Goal: Transaction & Acquisition: Subscribe to service/newsletter

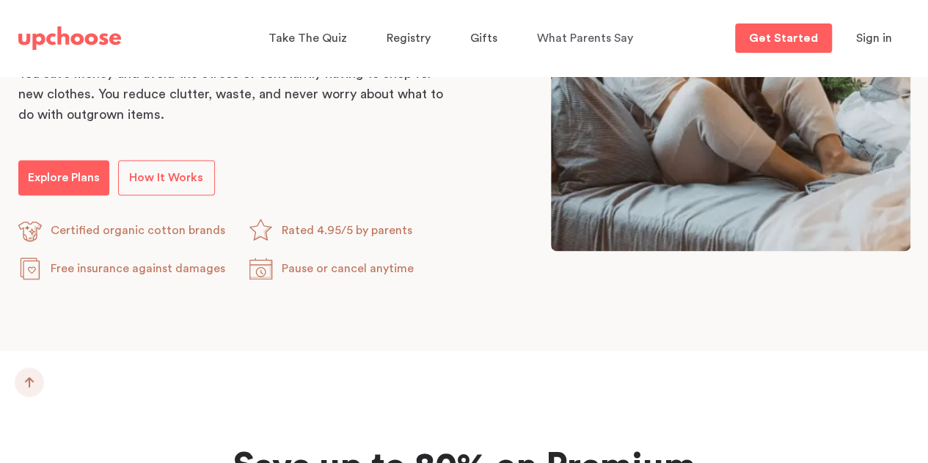
scroll to position [932, 0]
click at [144, 186] on link "How It Works" at bounding box center [166, 176] width 97 height 35
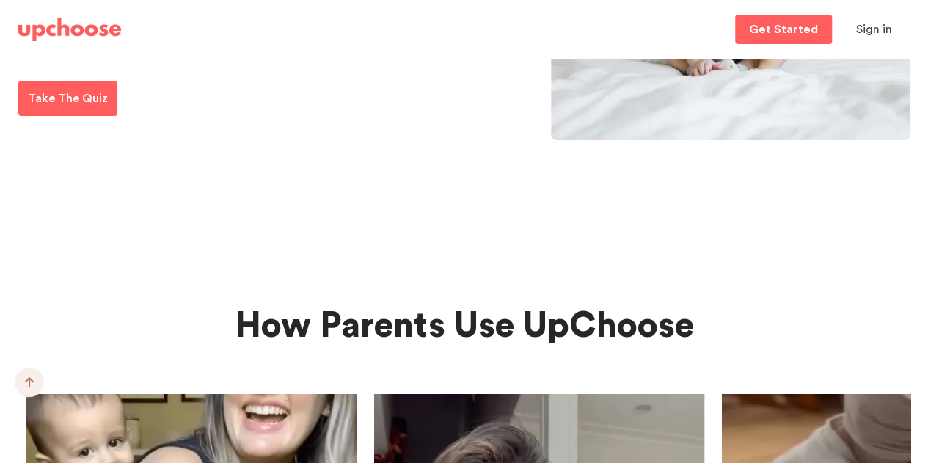
scroll to position [2682, 0]
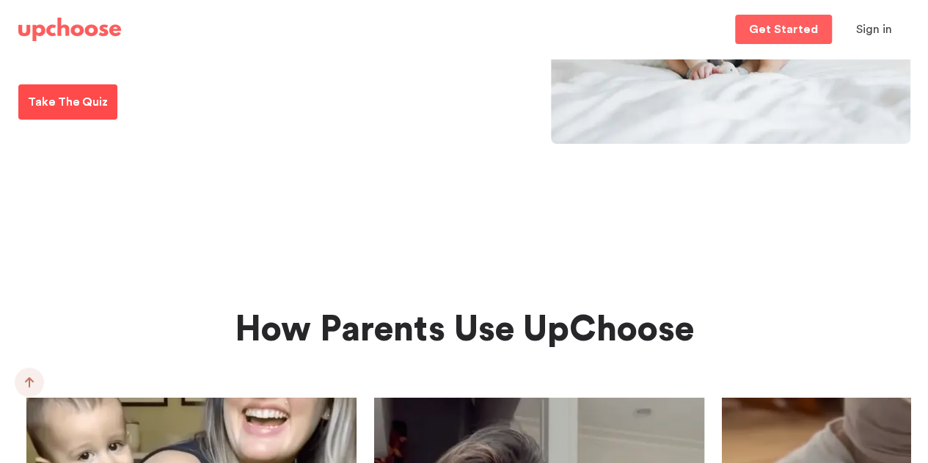
click at [52, 98] on p "Take The Quiz" at bounding box center [68, 102] width 80 height 18
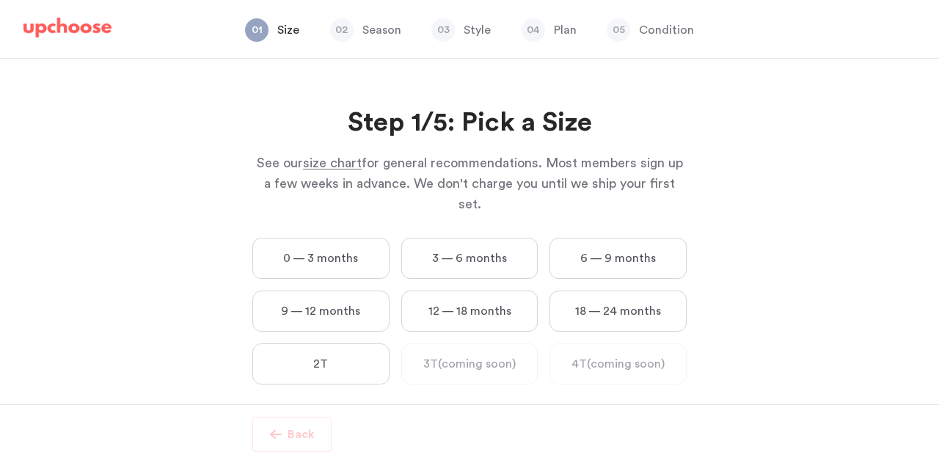
click at [268, 238] on label "0 — 3 months" at bounding box center [320, 258] width 137 height 41
click at [0, 0] on months "0 — 3 months" at bounding box center [0, 0] width 0 height 0
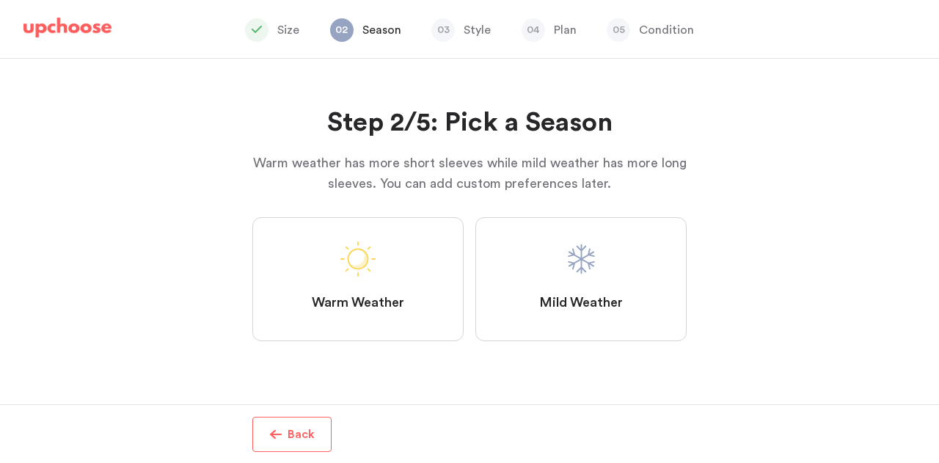
click at [615, 267] on label "Mild Weather" at bounding box center [580, 279] width 211 height 124
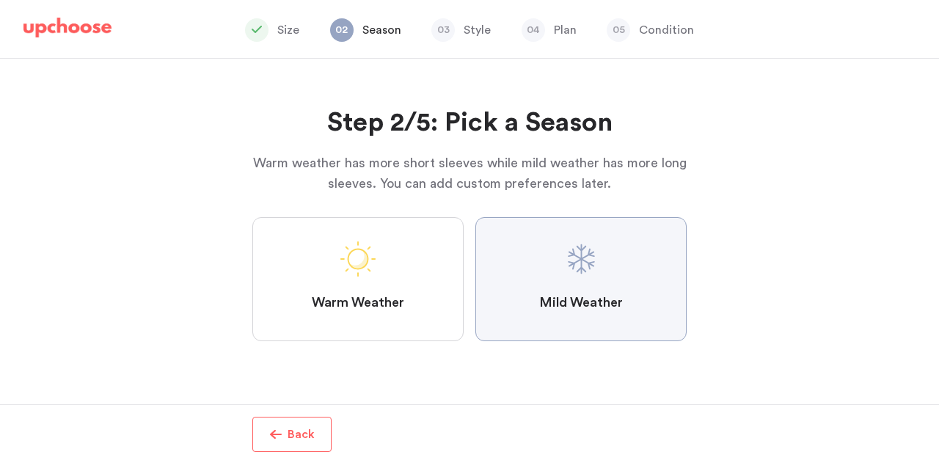
click at [0, 0] on Weather "Mild Weather" at bounding box center [0, 0] width 0 height 0
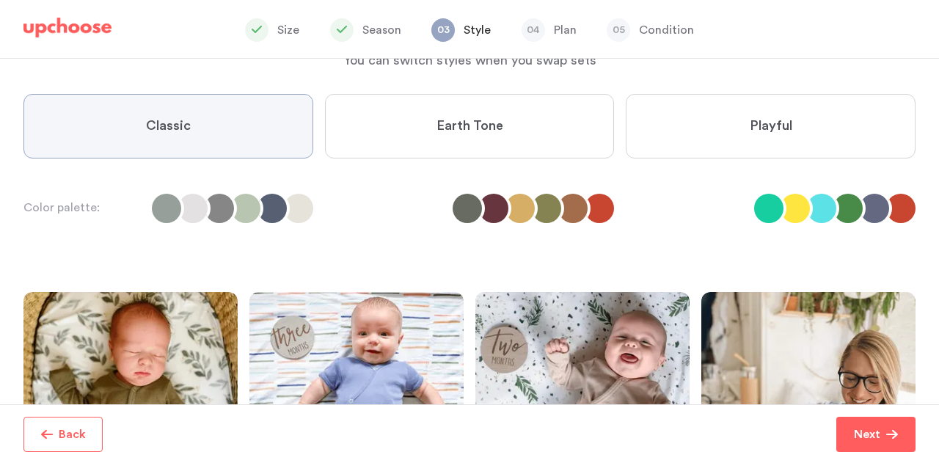
scroll to position [97, 0]
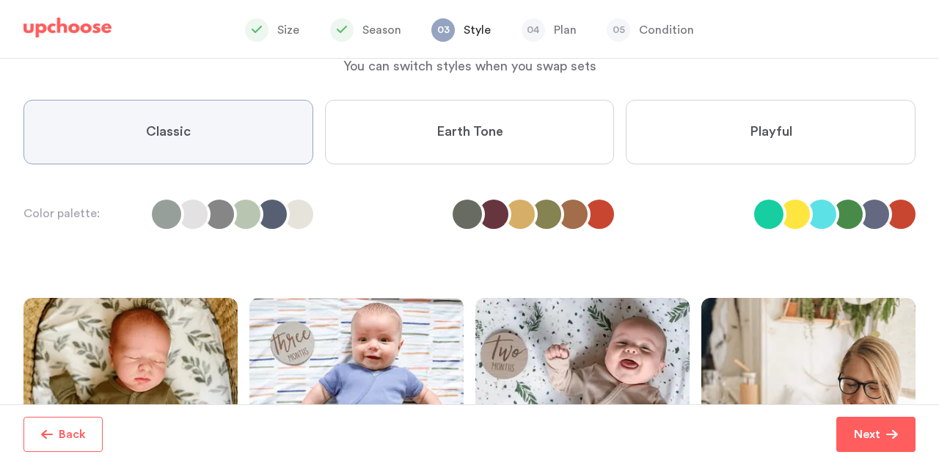
click at [557, 139] on label "Earth Tone" at bounding box center [470, 132] width 290 height 65
click at [0, 0] on Tone "Earth Tone" at bounding box center [0, 0] width 0 height 0
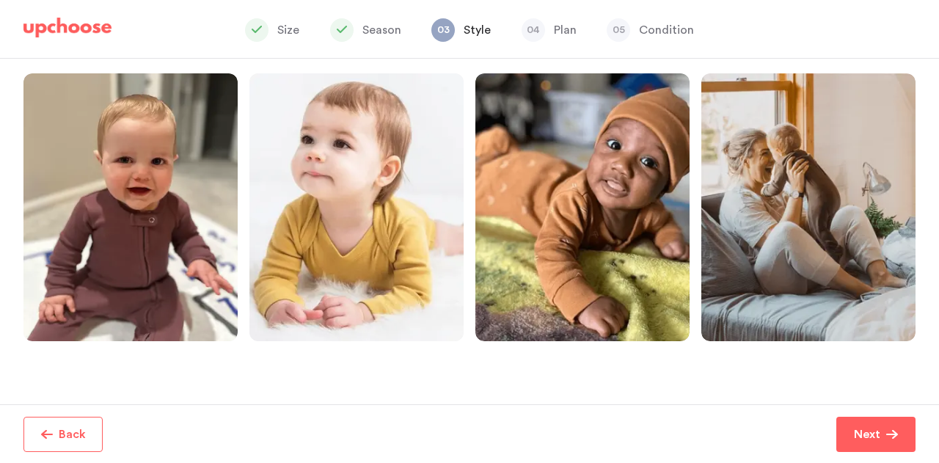
scroll to position [384, 0]
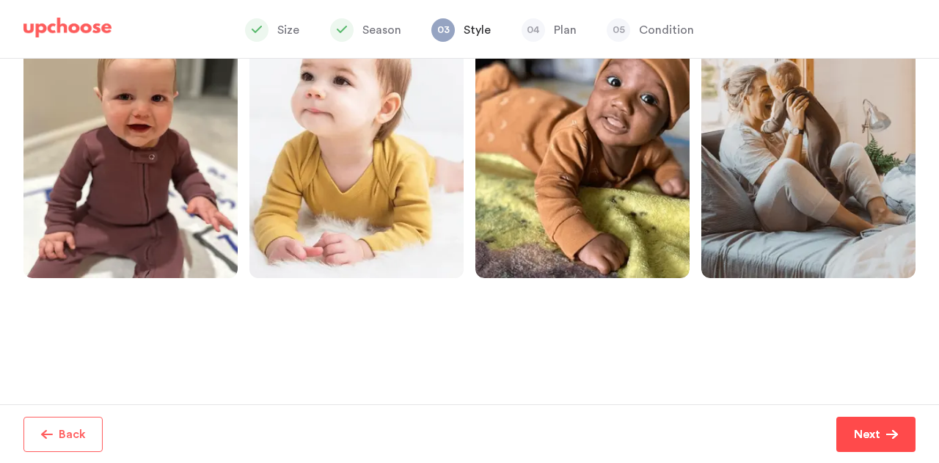
click at [878, 426] on p "Next" at bounding box center [866, 434] width 26 height 18
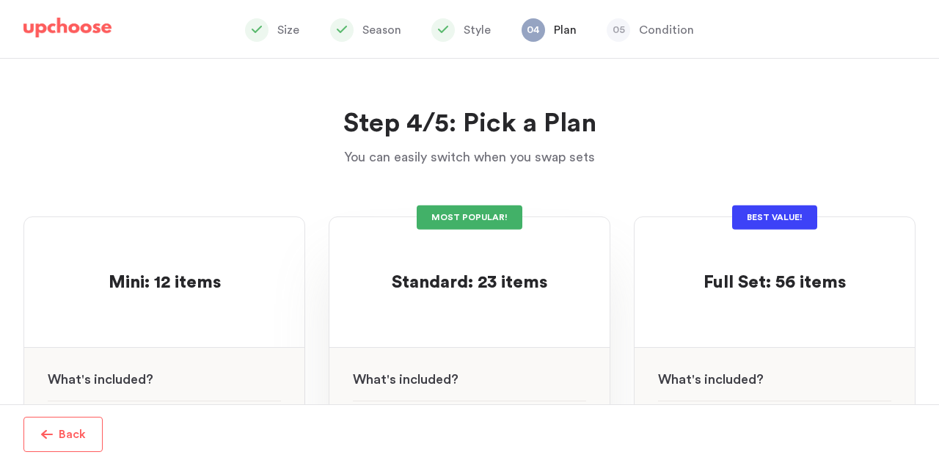
click at [529, 373] on div "See w W hat's included ?" at bounding box center [469, 374] width 280 height 53
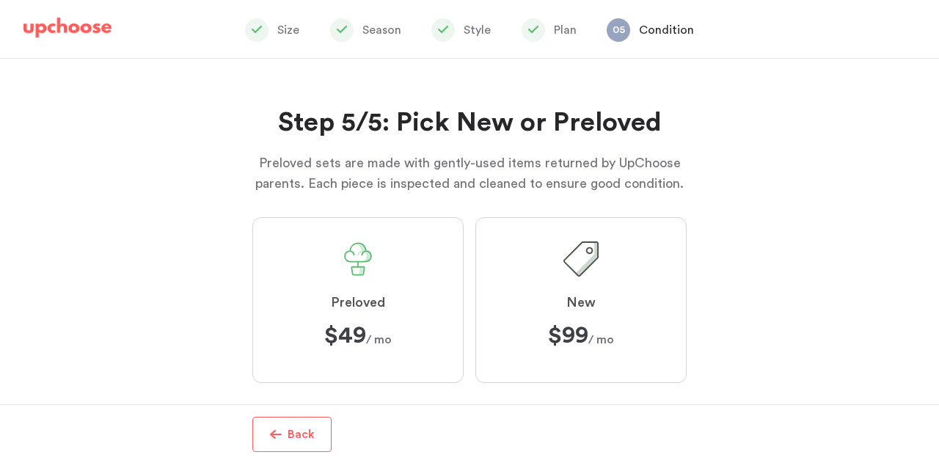
scroll to position [22, 0]
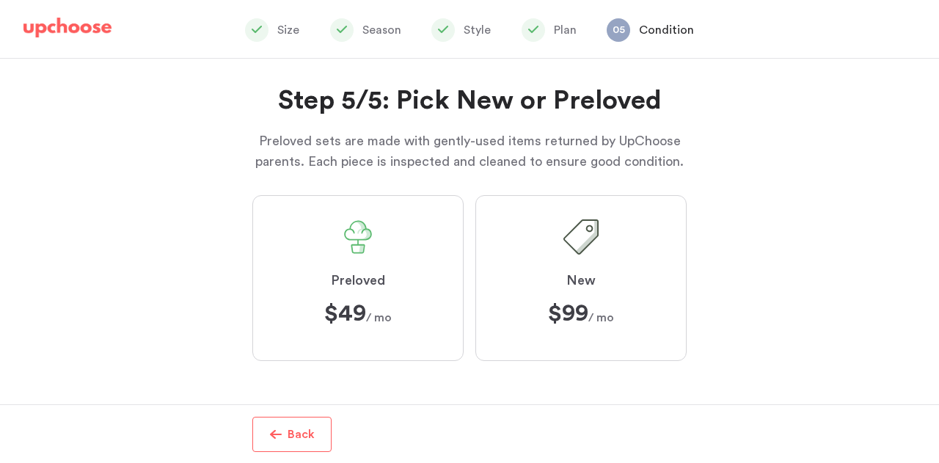
click at [385, 291] on label "Preloved $49 $49 / mo" at bounding box center [357, 278] width 211 height 166
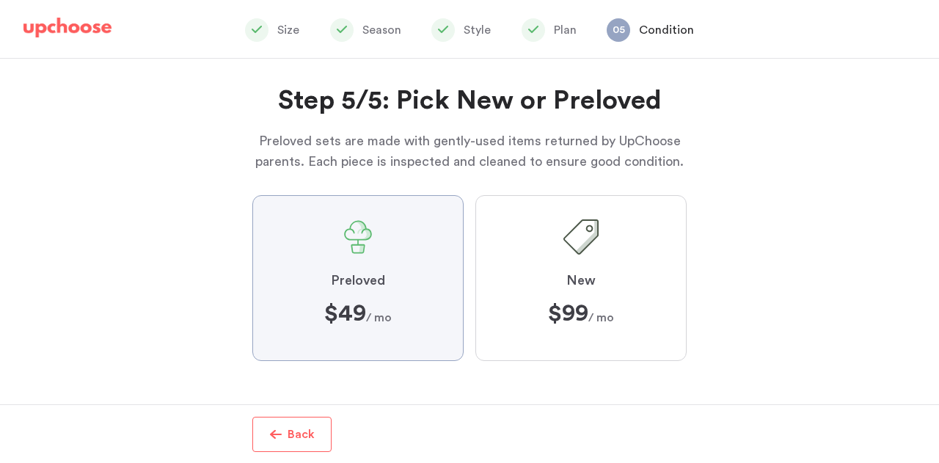
click at [0, 0] on input "Preloved $49 $49 / mo" at bounding box center [0, 0] width 0 height 0
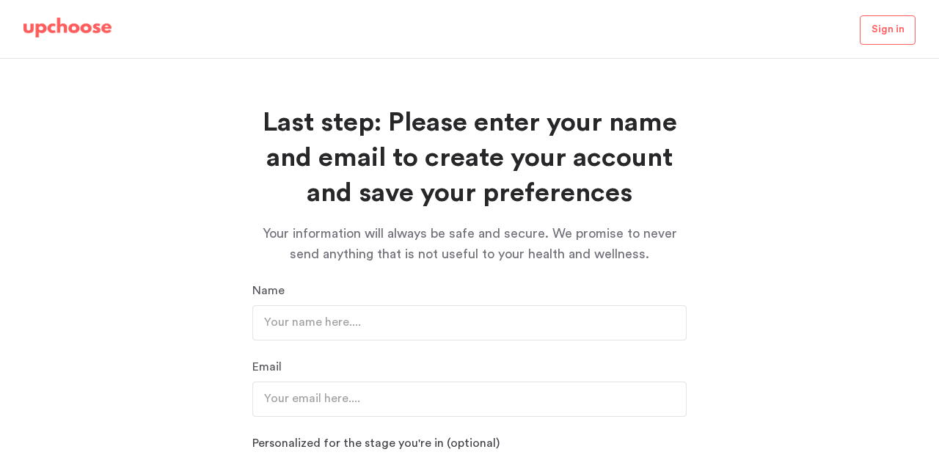
scroll to position [213, 0]
